Goal: Transaction & Acquisition: Purchase product/service

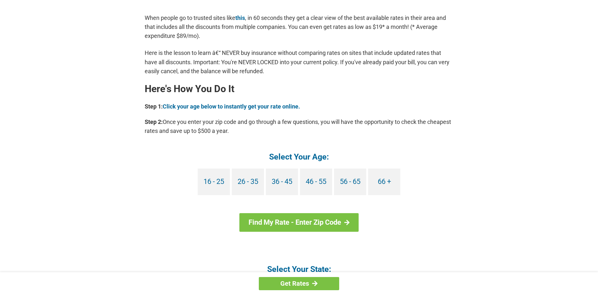
scroll to position [514, 0]
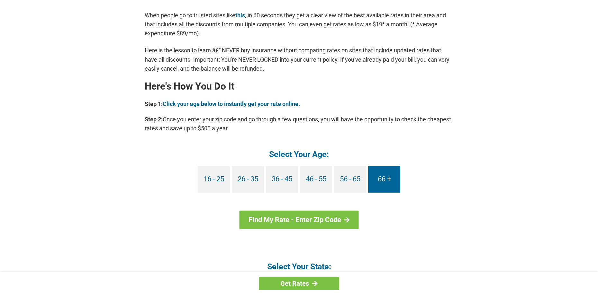
click at [372, 180] on link "66 +" at bounding box center [384, 179] width 32 height 27
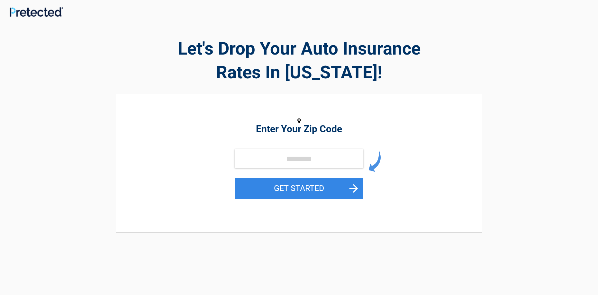
click at [273, 159] on input "tel" at bounding box center [299, 158] width 129 height 19
type input "*****"
click at [286, 190] on button "GET STARTED" at bounding box center [299, 188] width 129 height 21
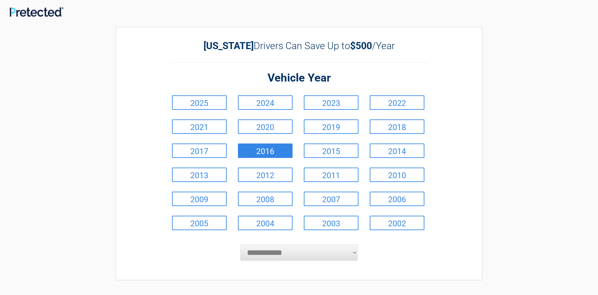
click at [272, 153] on link "2016" at bounding box center [265, 151] width 55 height 14
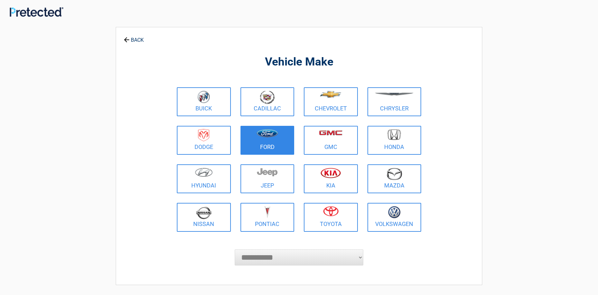
click at [270, 140] on figure at bounding box center [267, 136] width 46 height 14
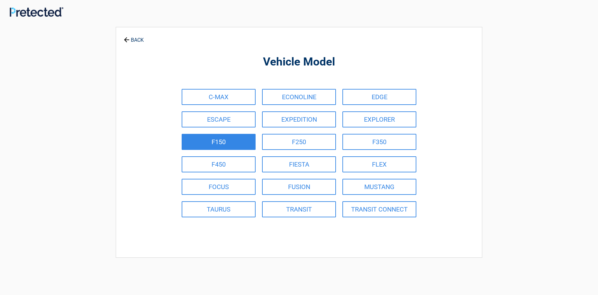
click at [231, 140] on link "F150" at bounding box center [219, 142] width 74 height 16
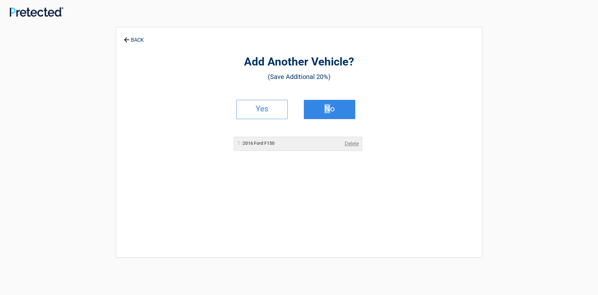
click at [327, 111] on h2 "No" at bounding box center [329, 109] width 38 height 4
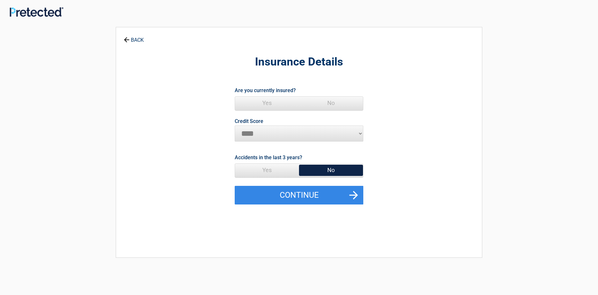
click at [265, 104] on span "Yes" at bounding box center [267, 103] width 64 height 13
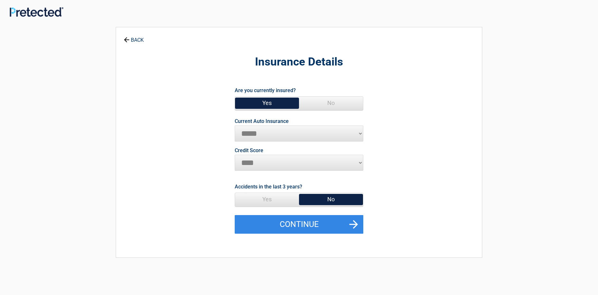
click at [276, 201] on span "Yes" at bounding box center [267, 199] width 64 height 13
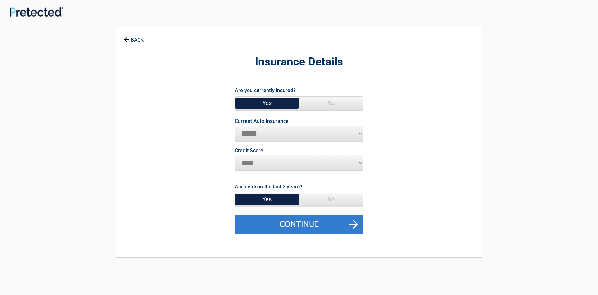
click at [290, 224] on button "Continue" at bounding box center [299, 224] width 129 height 19
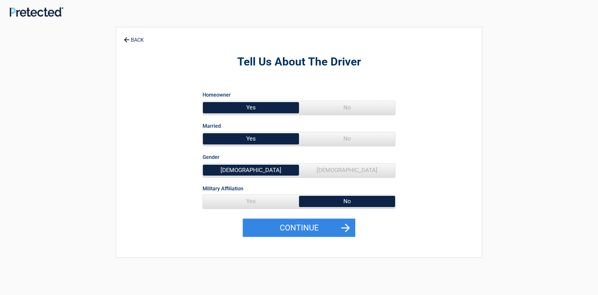
click at [247, 201] on span "Yes" at bounding box center [251, 201] width 96 height 13
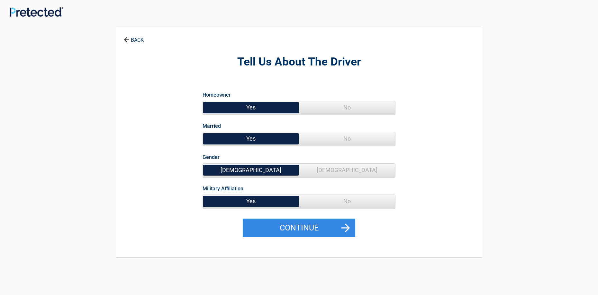
drag, startPoint x: 284, startPoint y: 226, endPoint x: 281, endPoint y: 224, distance: 3.3
click at [284, 225] on button "Continue" at bounding box center [299, 228] width 112 height 19
